Goal: Obtain resource: Obtain resource

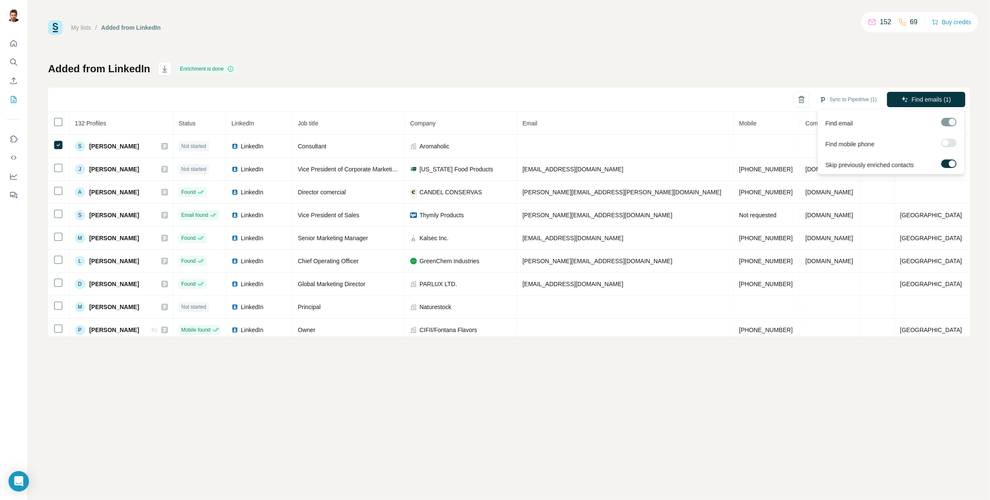
click at [948, 142] on div at bounding box center [945, 143] width 7 height 7
click at [951, 125] on div at bounding box center [948, 122] width 15 height 9
click at [953, 122] on div at bounding box center [948, 122] width 15 height 9
click at [952, 147] on div at bounding box center [948, 144] width 15 height 11
click at [951, 142] on div at bounding box center [952, 143] width 7 height 7
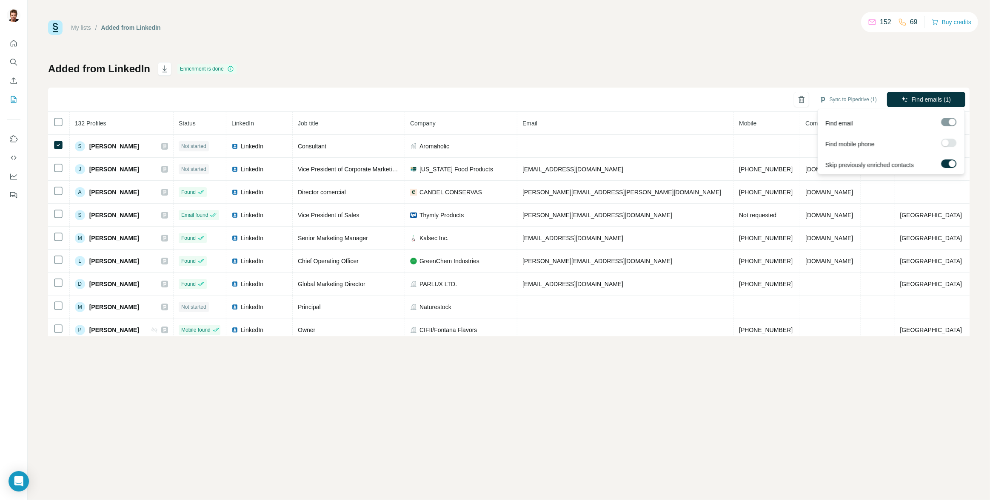
click at [953, 122] on div at bounding box center [948, 122] width 15 height 9
click at [951, 122] on div at bounding box center [948, 122] width 15 height 9
drag, startPoint x: 951, startPoint y: 122, endPoint x: 951, endPoint y: 138, distance: 16.2
click at [951, 122] on div at bounding box center [948, 122] width 15 height 9
click at [946, 143] on div at bounding box center [945, 143] width 7 height 7
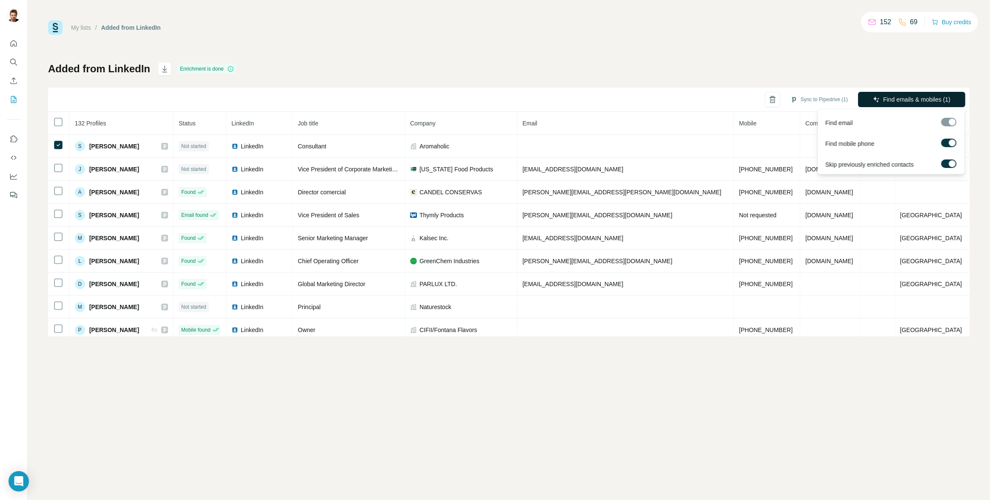
click at [895, 95] on button "Find emails & mobiles (1)" at bounding box center [911, 99] width 107 height 15
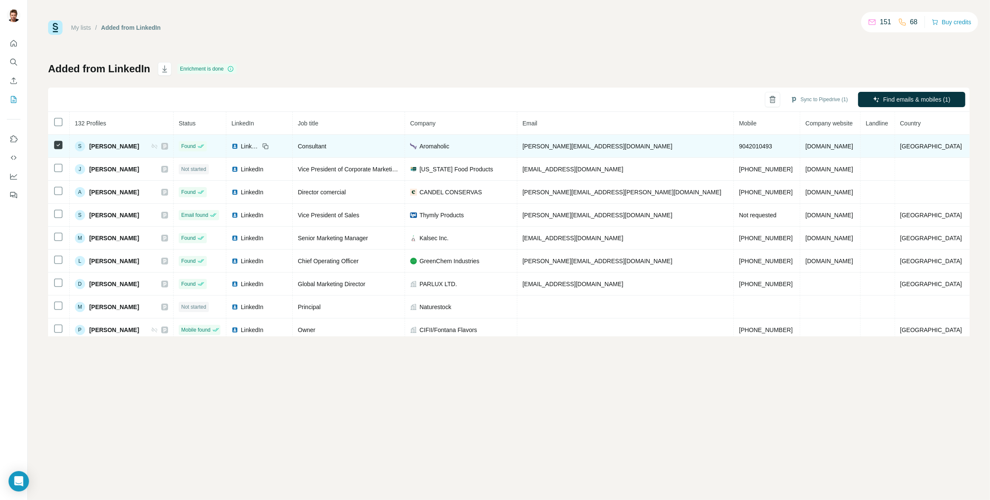
click at [739, 143] on span "9042010493" at bounding box center [755, 146] width 33 height 7
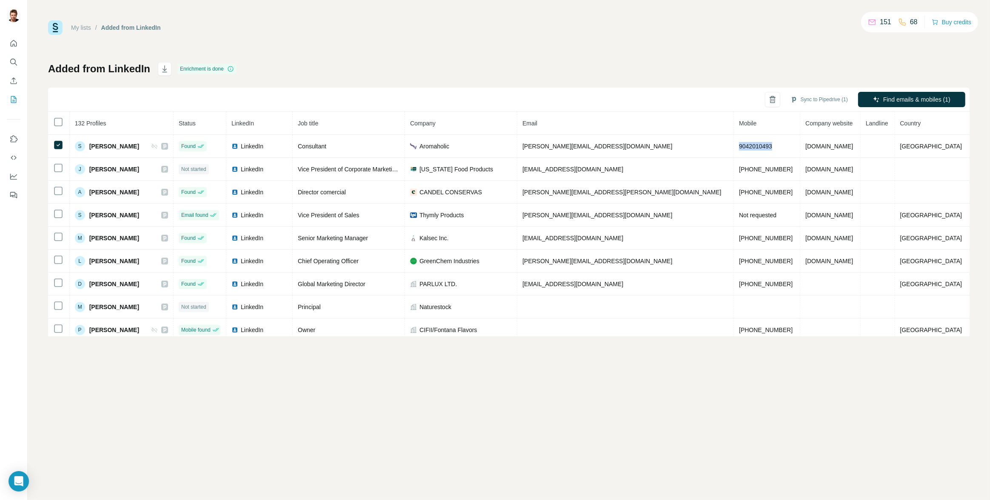
copy span "9042010493"
